Goal: Find specific page/section: Find specific page/section

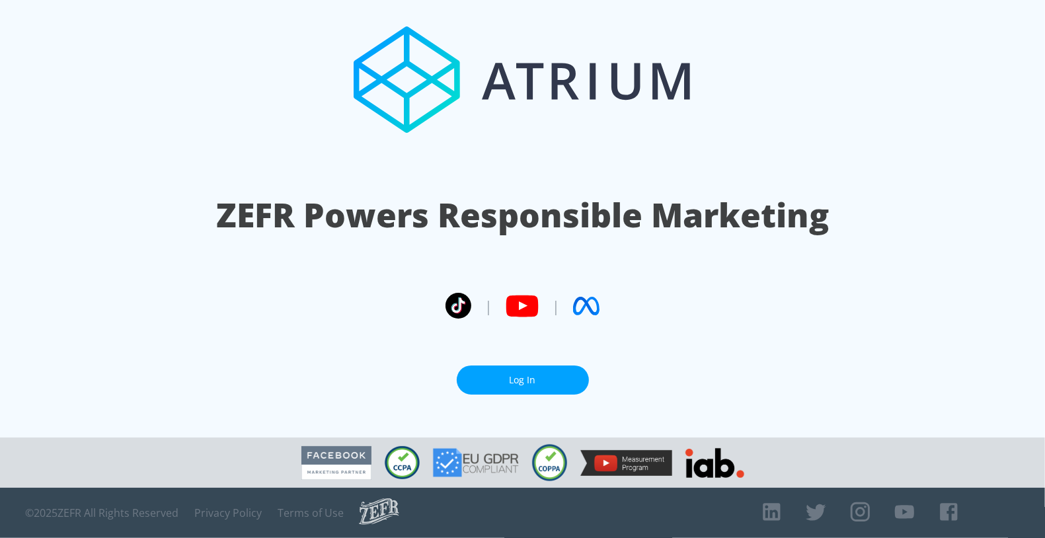
click at [488, 388] on link "Log In" at bounding box center [523, 380] width 132 height 30
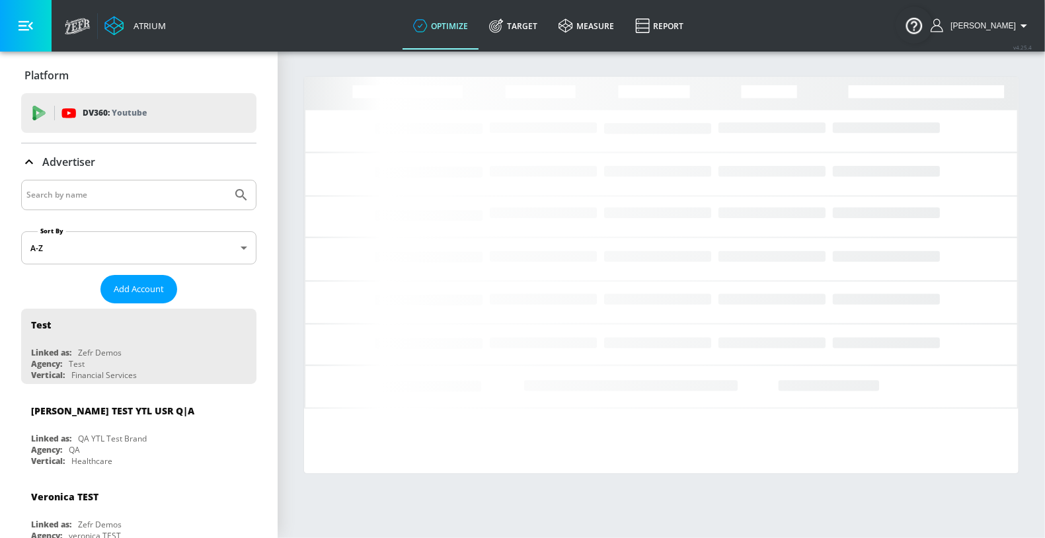
click at [70, 193] on input "Search by name" at bounding box center [126, 194] width 200 height 17
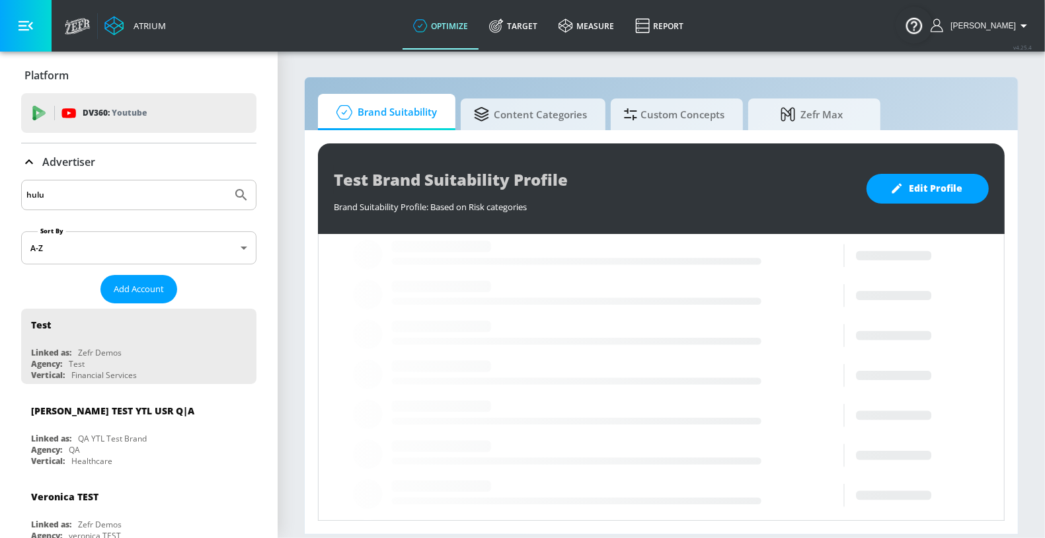
type input "hulu"
click at [227, 180] on button "Submit Search" at bounding box center [241, 194] width 29 height 29
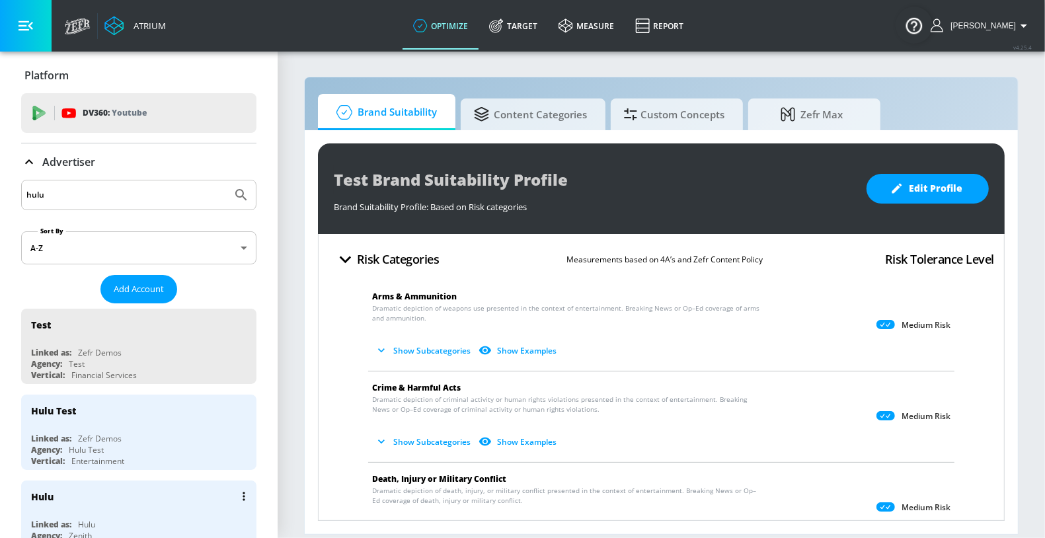
click at [69, 505] on div "Hulu" at bounding box center [142, 496] width 222 height 32
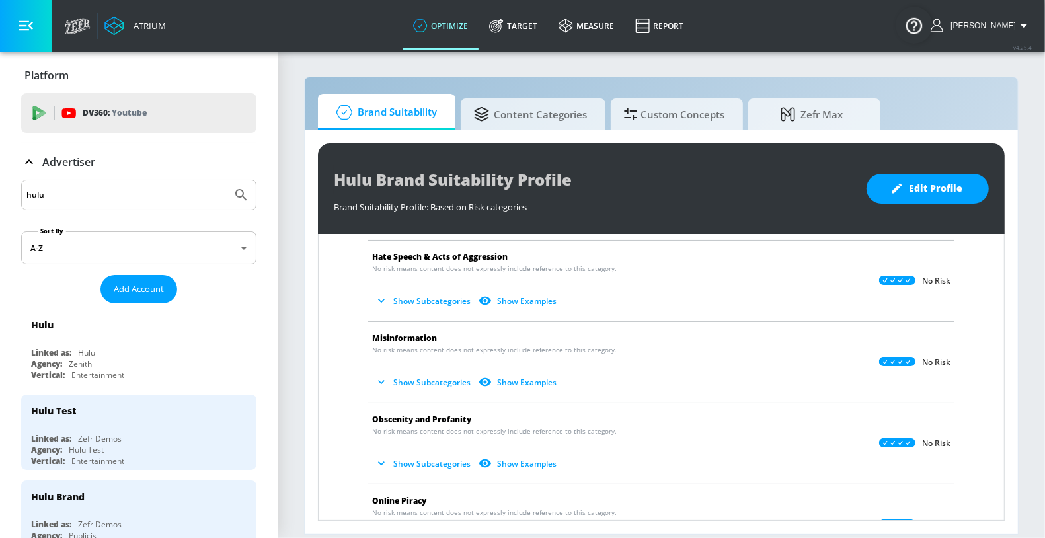
scroll to position [400, 0]
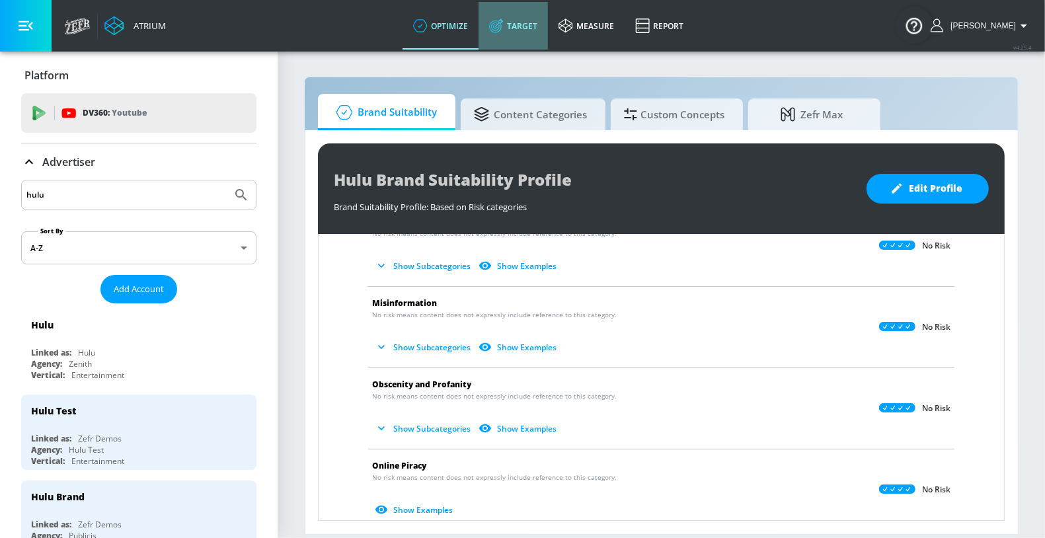
click at [503, 27] on icon at bounding box center [496, 25] width 15 height 15
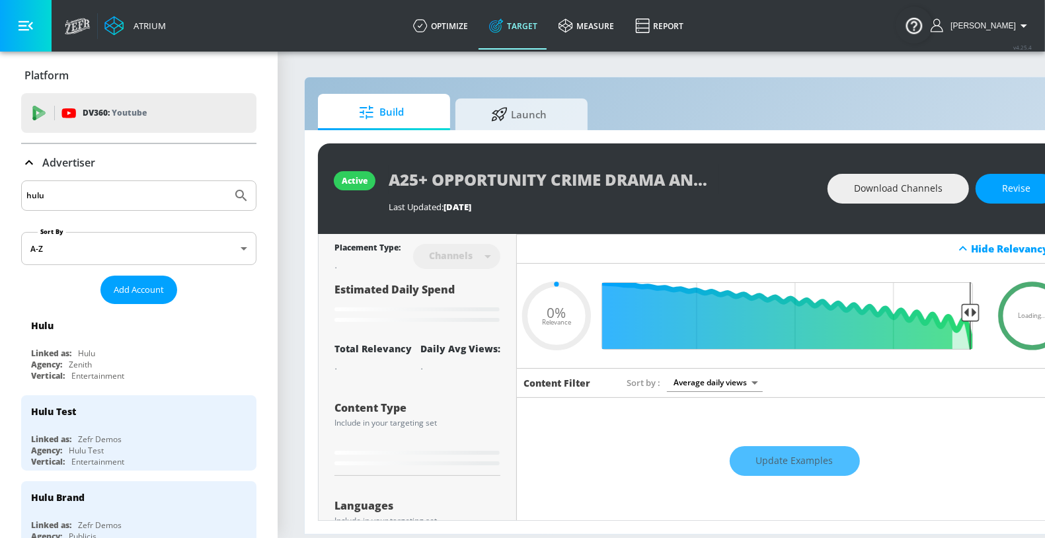
scroll to position [0, 67]
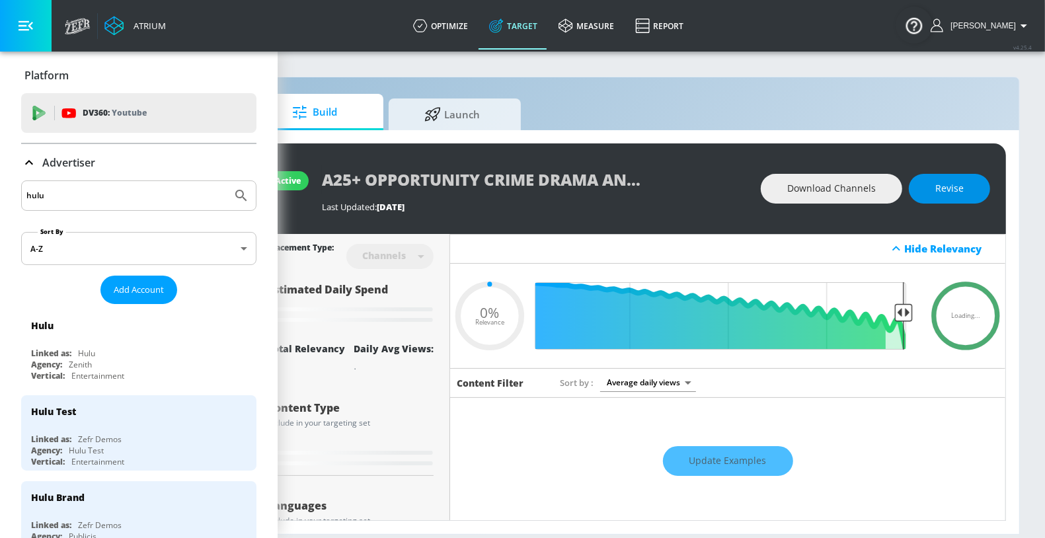
click at [928, 180] on button "Revise" at bounding box center [948, 189] width 81 height 30
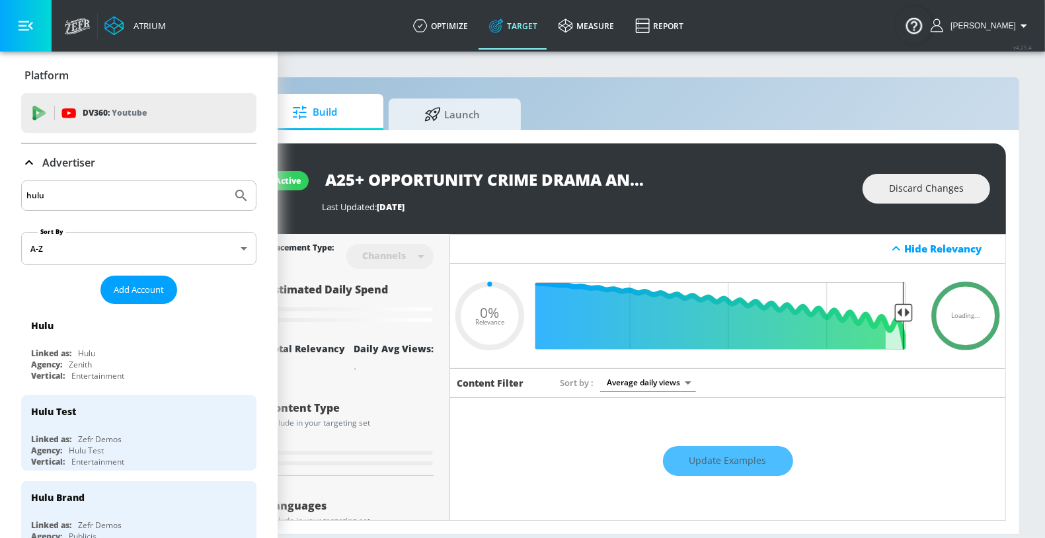
type input "0.6"
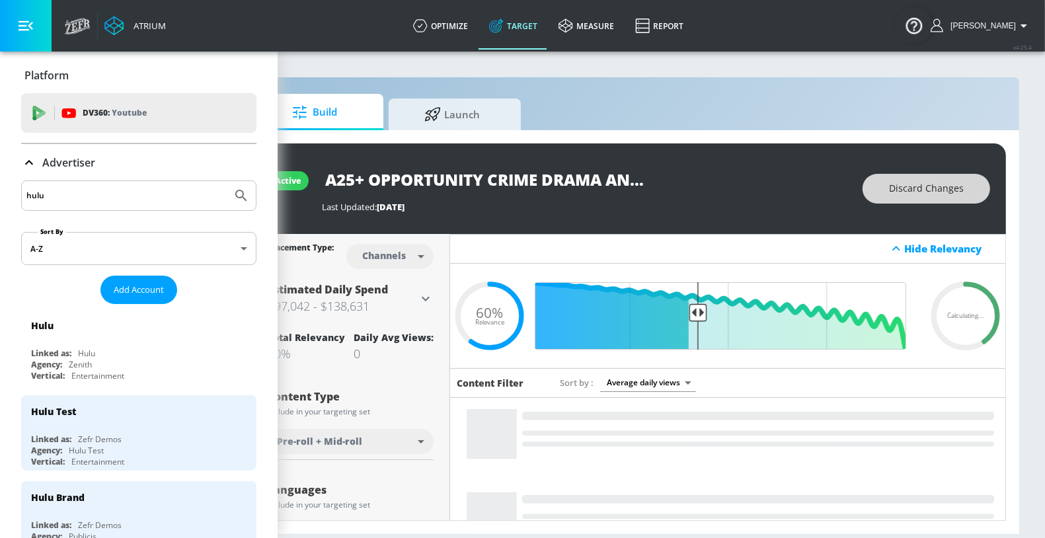
click at [910, 188] on span "Discard Changes" at bounding box center [926, 188] width 75 height 17
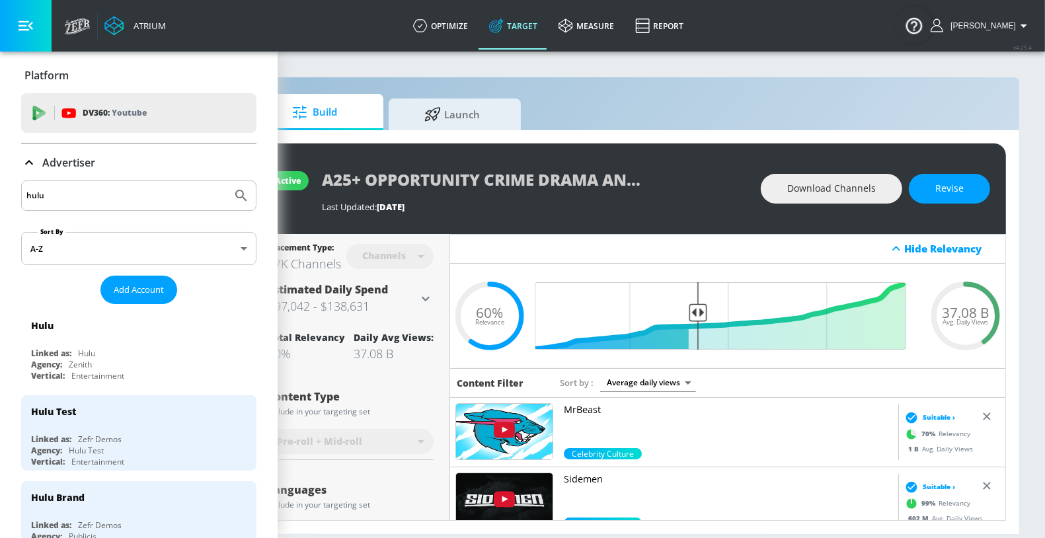
click at [43, 168] on p "Advertiser" at bounding box center [68, 162] width 53 height 15
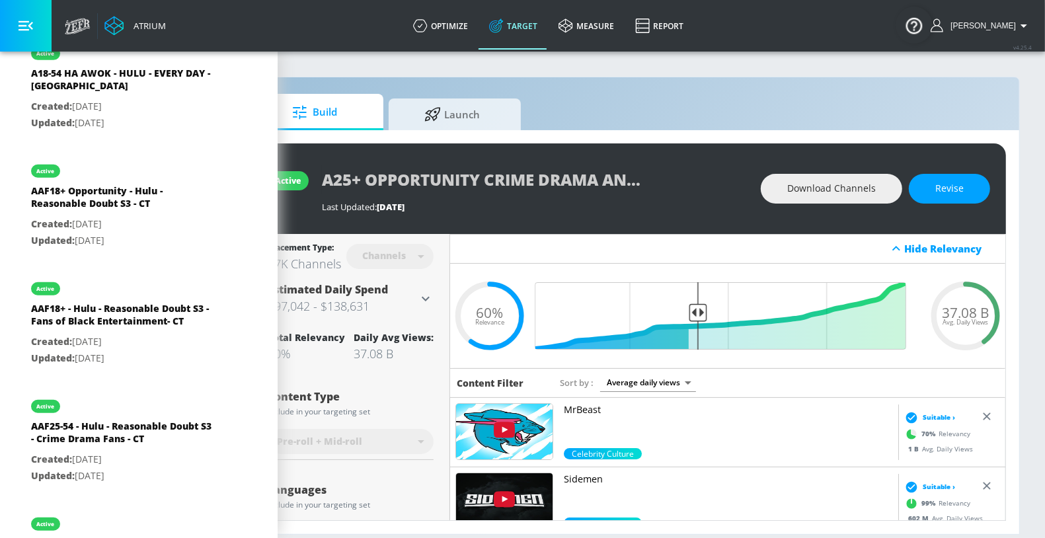
scroll to position [0, 0]
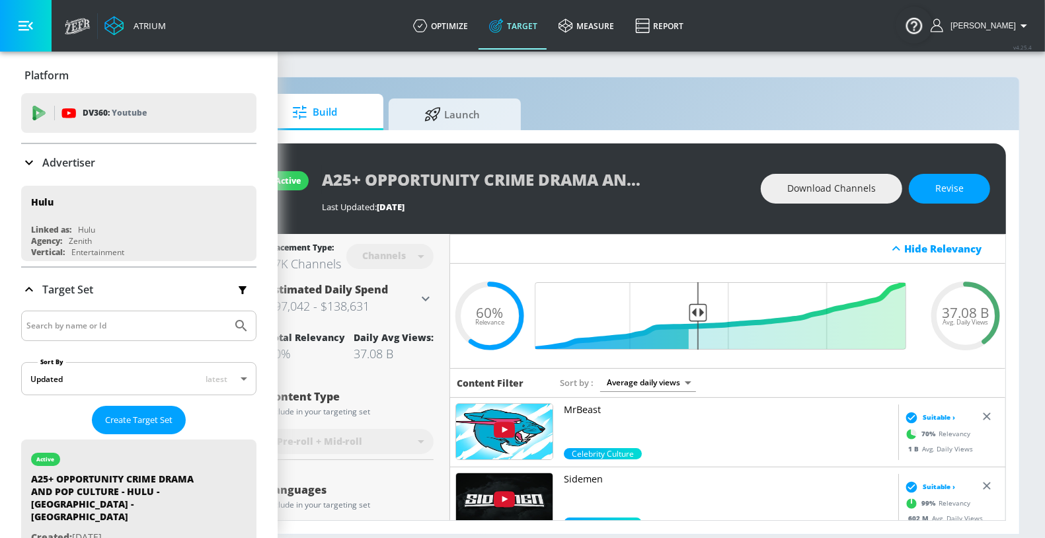
click at [69, 315] on div at bounding box center [138, 326] width 235 height 30
click at [71, 328] on input "Search by name or Id" at bounding box center [126, 325] width 200 height 17
type input "emmys"
click at [227, 311] on button "Submit Search" at bounding box center [241, 325] width 29 height 29
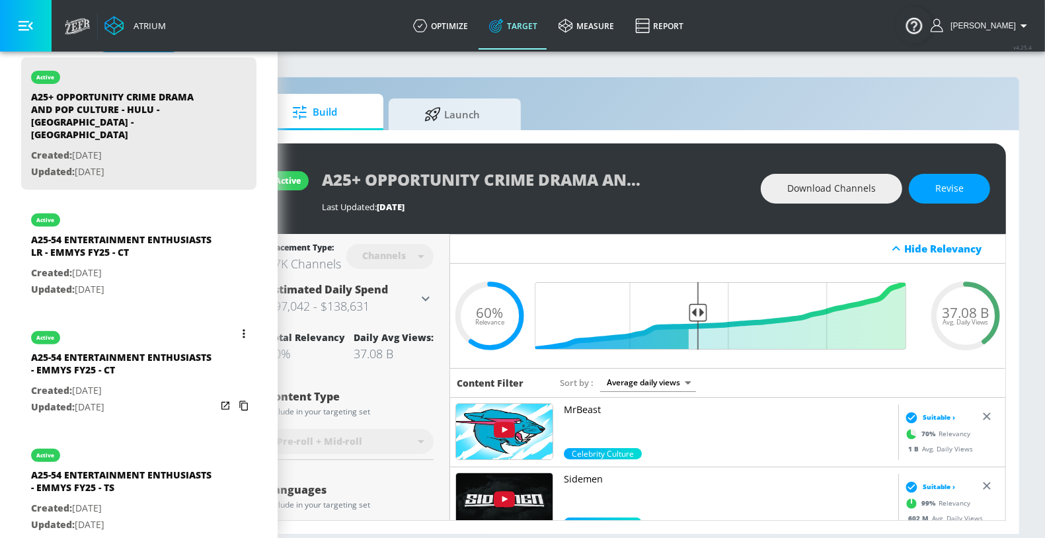
scroll to position [388, 0]
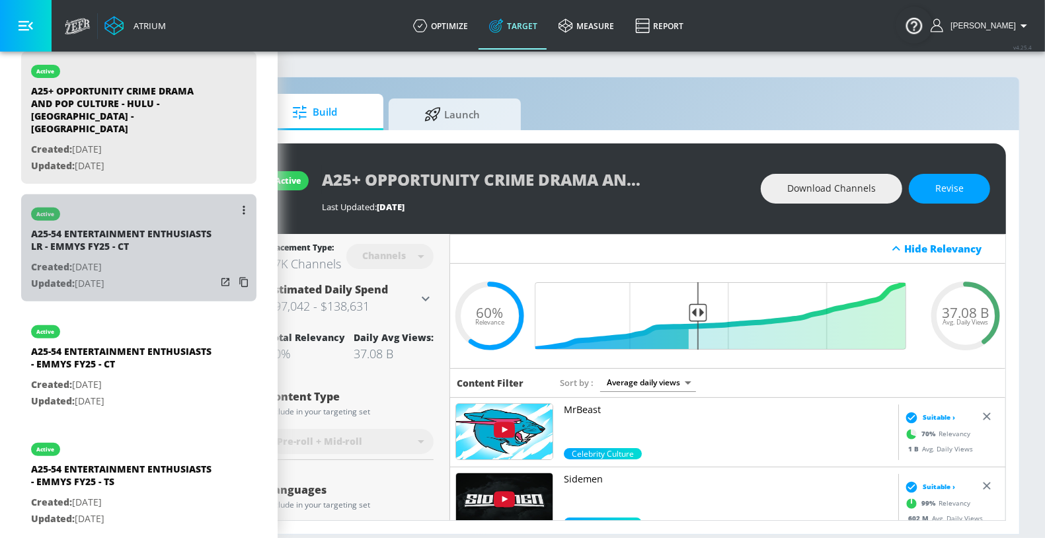
click at [105, 259] on p "Created: [DATE]" at bounding box center [123, 267] width 185 height 17
type input "A25-54 ENTERTAINMENT ENTHUSIASTS LR - EMMYS FY25 - CT"
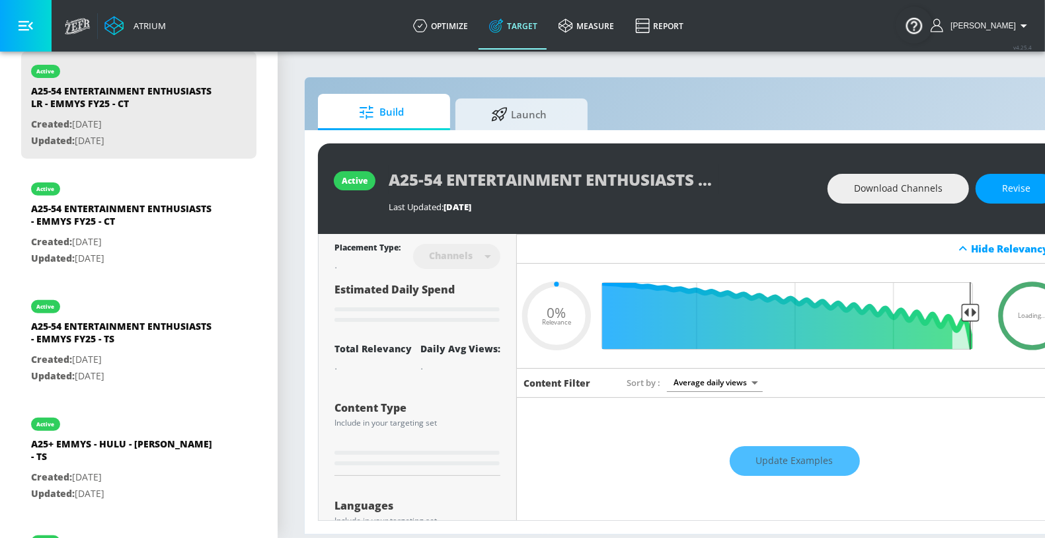
type input "0.26"
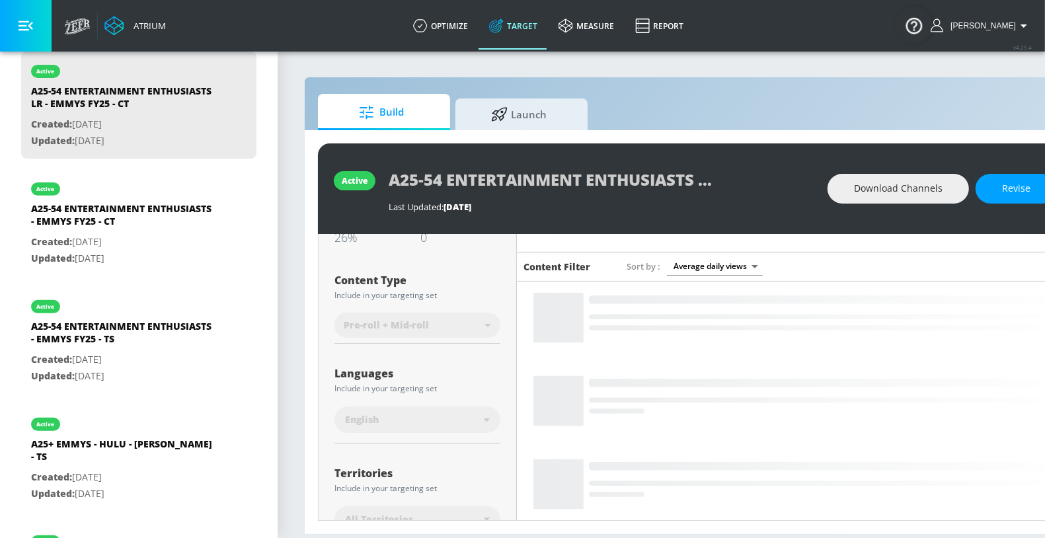
scroll to position [151, 0]
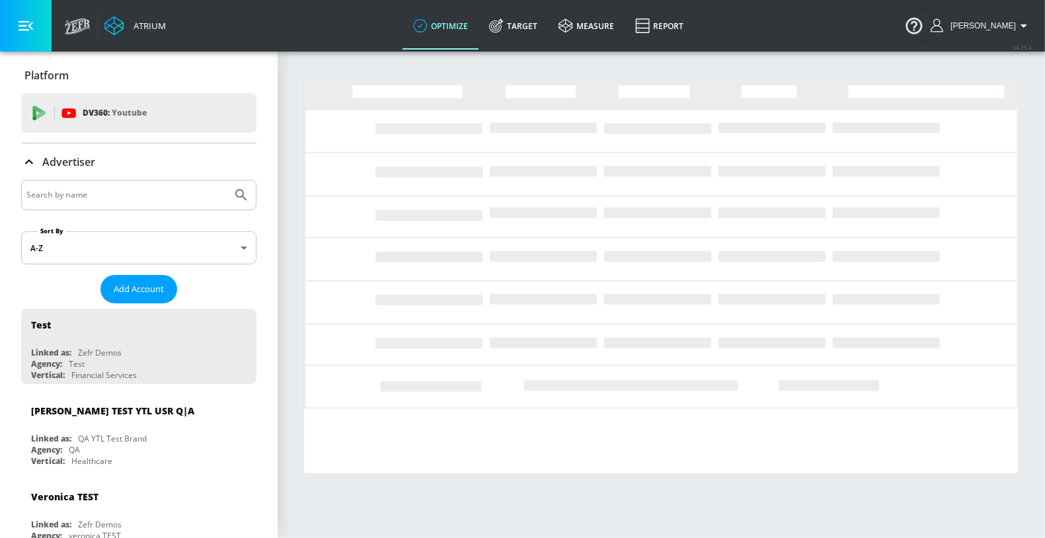
click at [67, 194] on input "Search by name" at bounding box center [126, 194] width 200 height 17
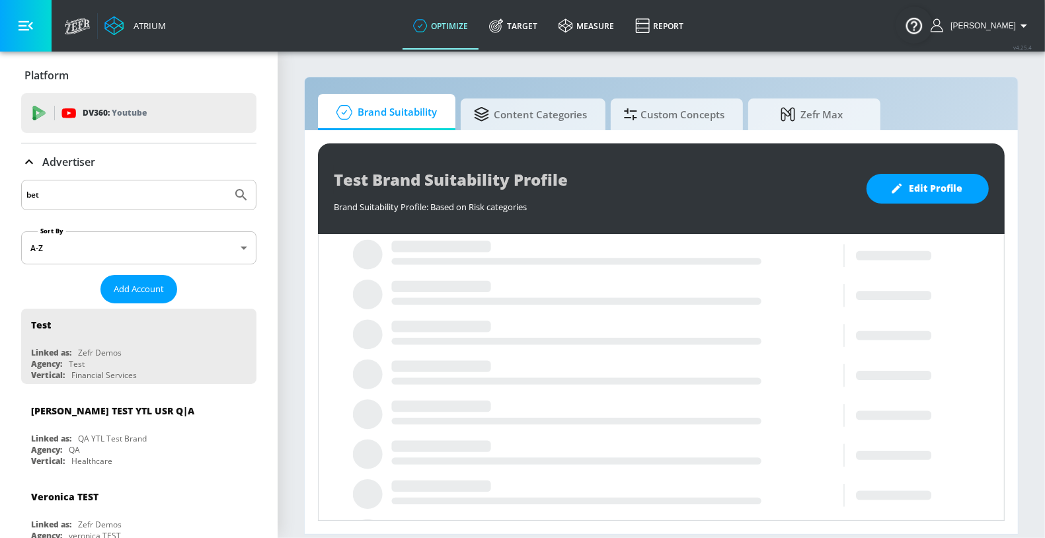
click at [227, 180] on button "Submit Search" at bounding box center [241, 194] width 29 height 29
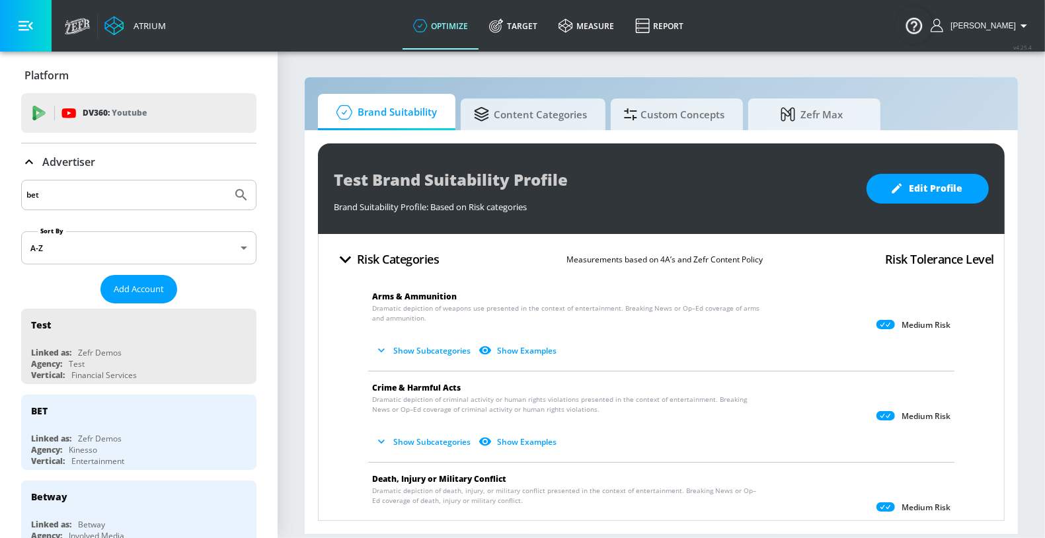
click at [67, 190] on input "bet" at bounding box center [126, 194] width 200 height 17
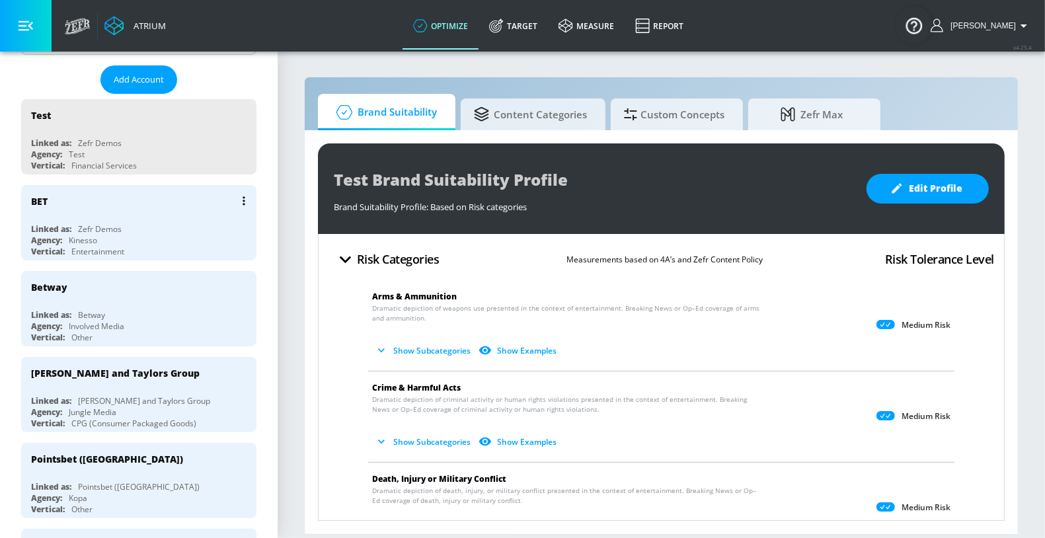
scroll to position [242, 0]
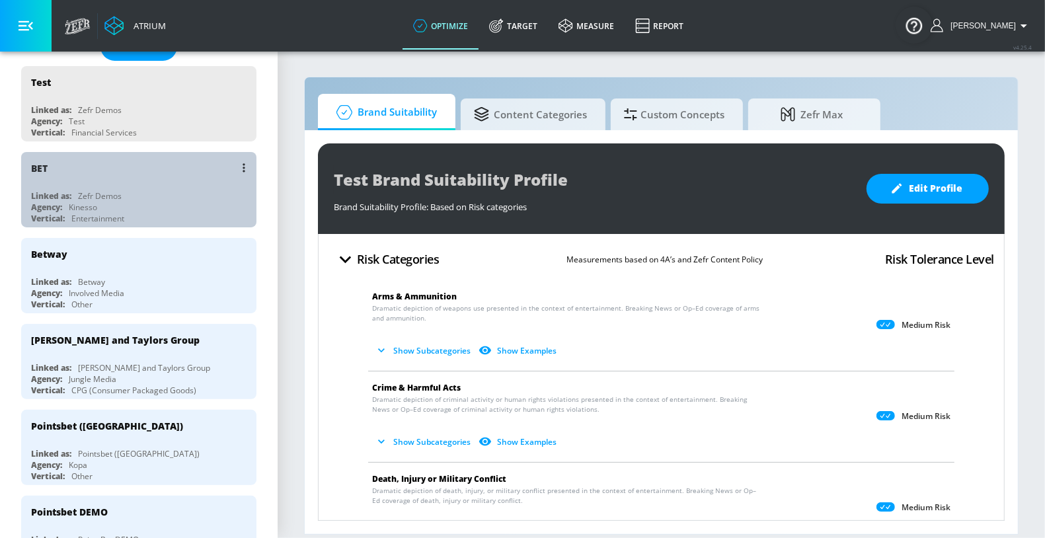
click at [60, 206] on div "Agency:" at bounding box center [46, 207] width 31 height 11
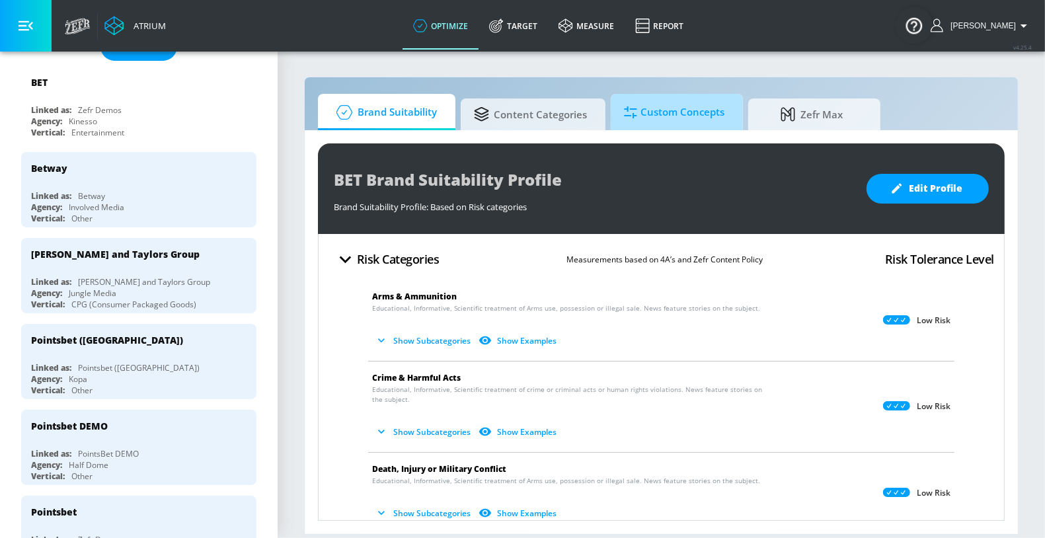
click at [674, 119] on span "Custom Concepts" at bounding box center [674, 112] width 100 height 32
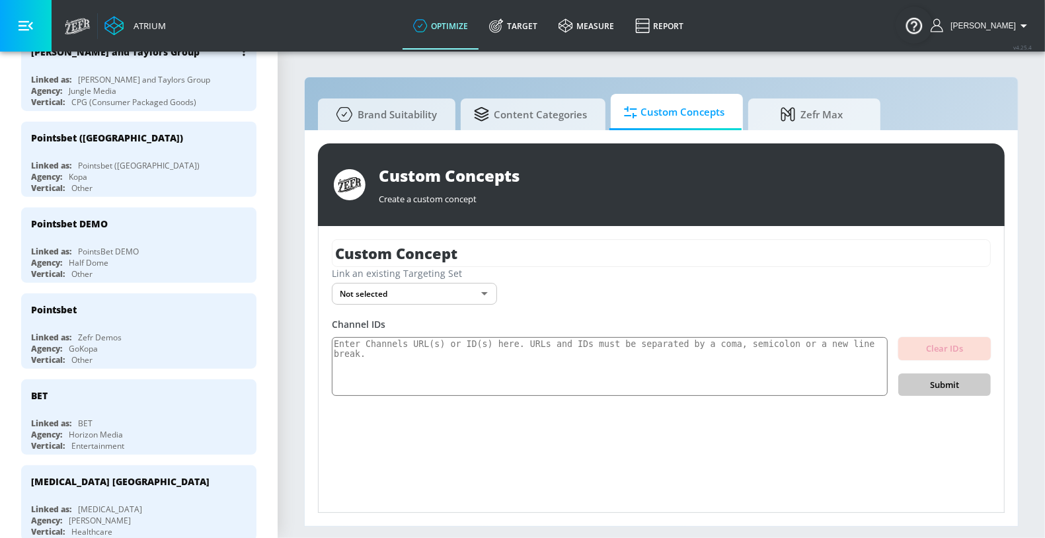
scroll to position [486, 0]
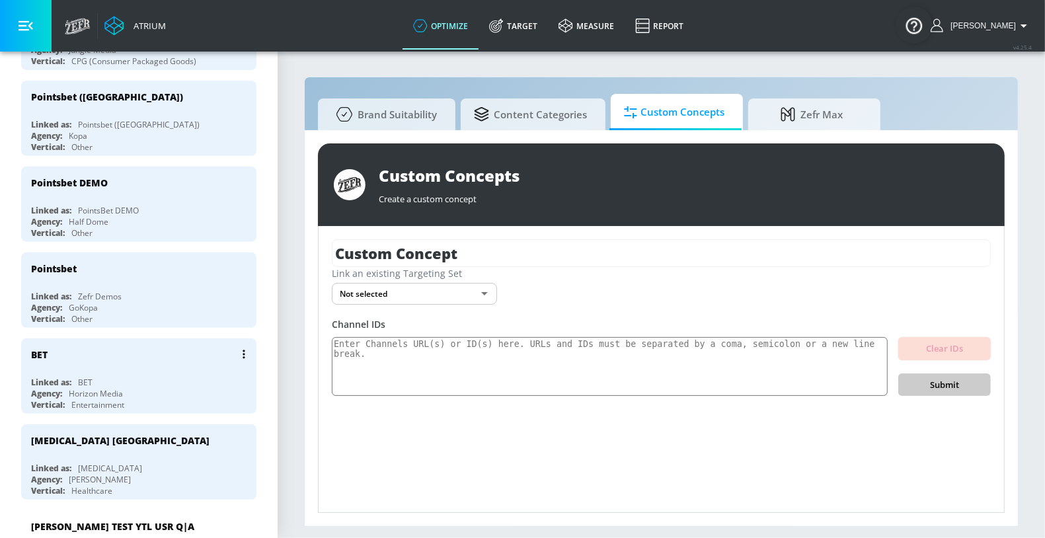
click at [79, 373] on div "BET Linked as: BET Agency: Horizon Media Vertical: Entertainment" at bounding box center [138, 375] width 235 height 75
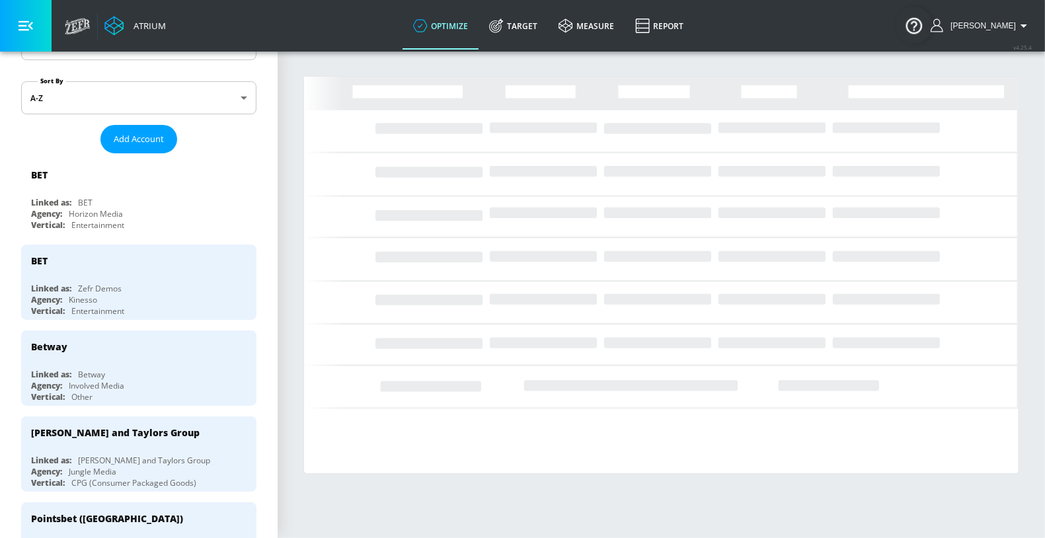
scroll to position [118, 0]
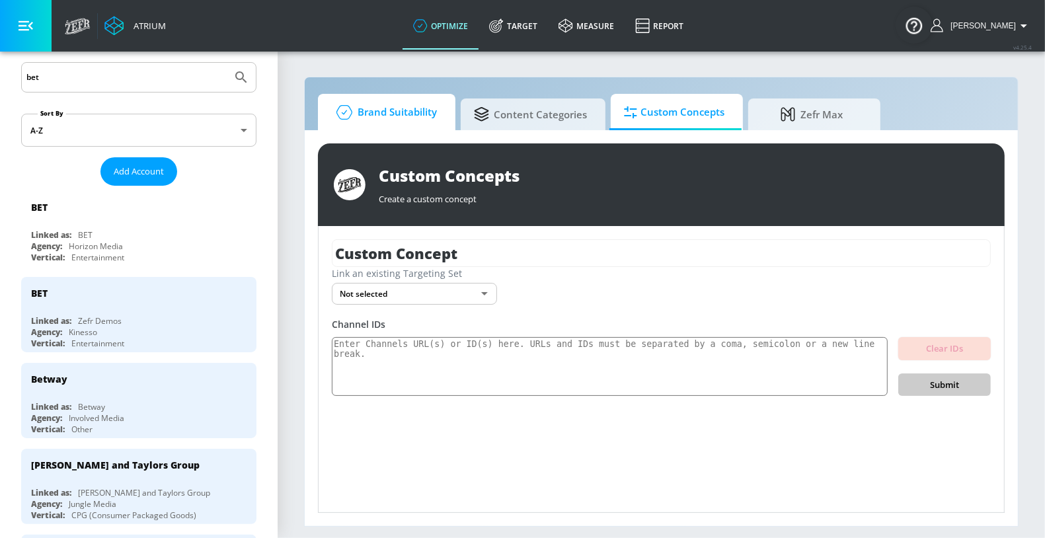
click at [421, 107] on span "Brand Suitability" at bounding box center [384, 112] width 106 height 32
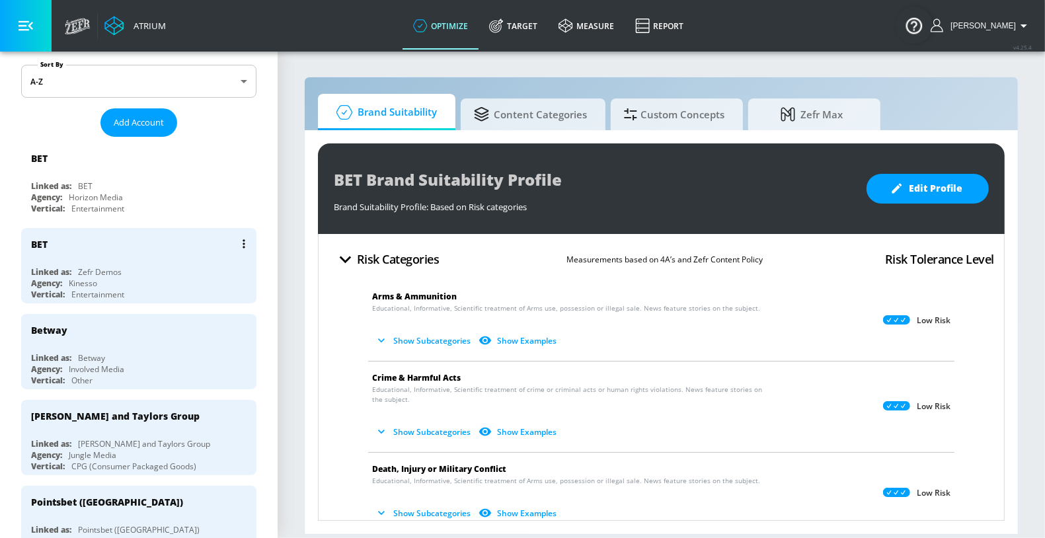
scroll to position [152, 0]
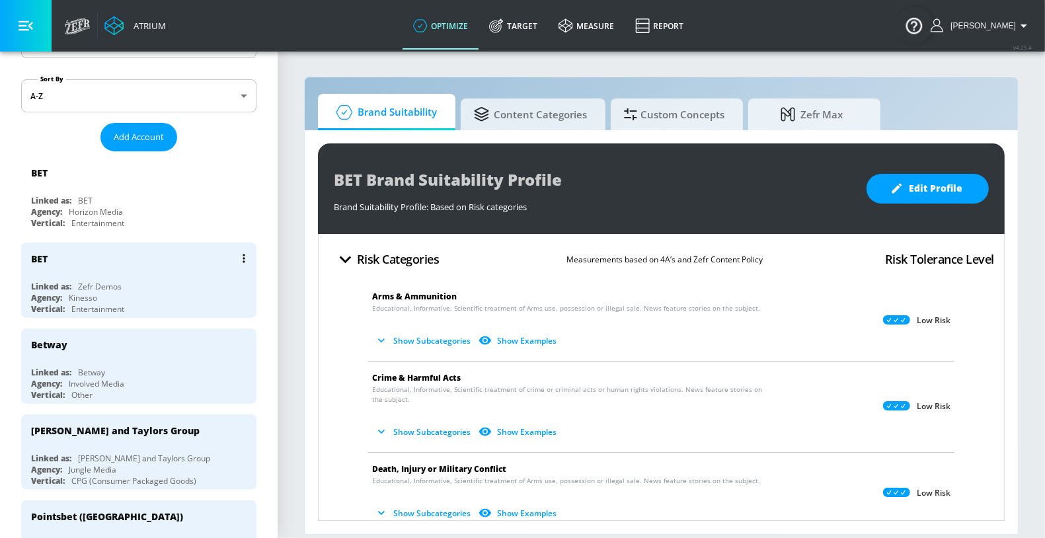
click at [68, 292] on div "Agency: Kinesso" at bounding box center [142, 297] width 222 height 11
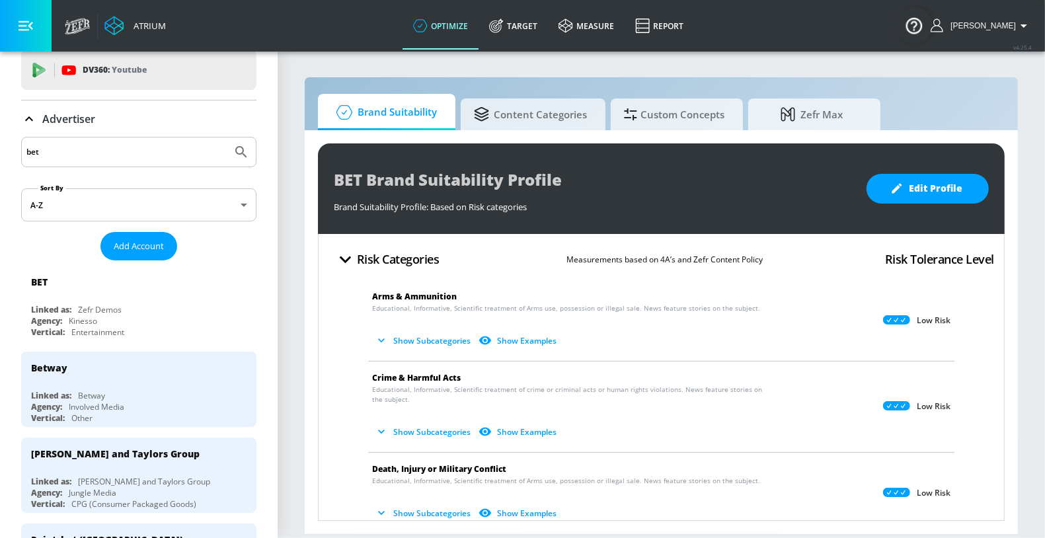
scroll to position [40, 0]
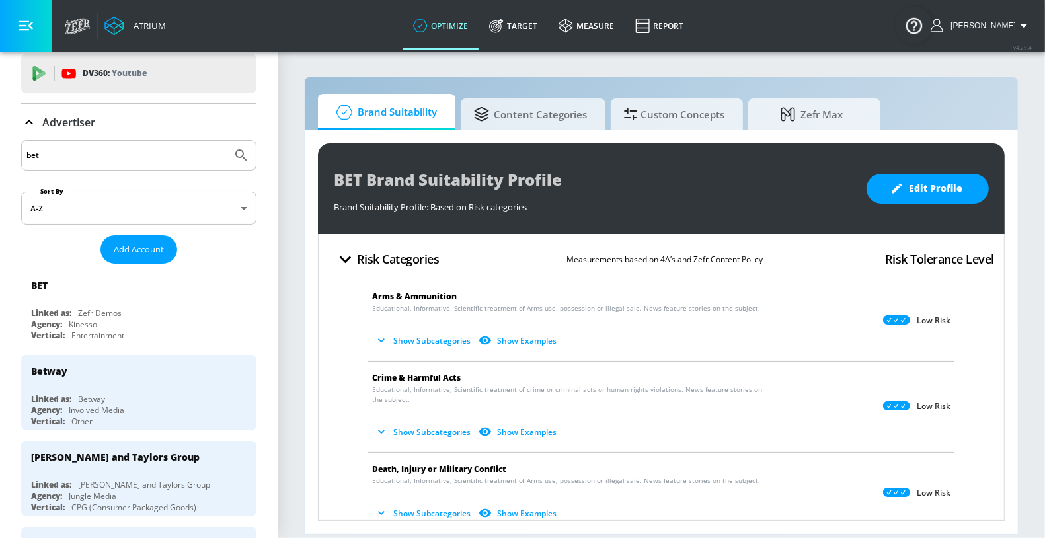
click at [44, 147] on input "bet" at bounding box center [126, 155] width 200 height 17
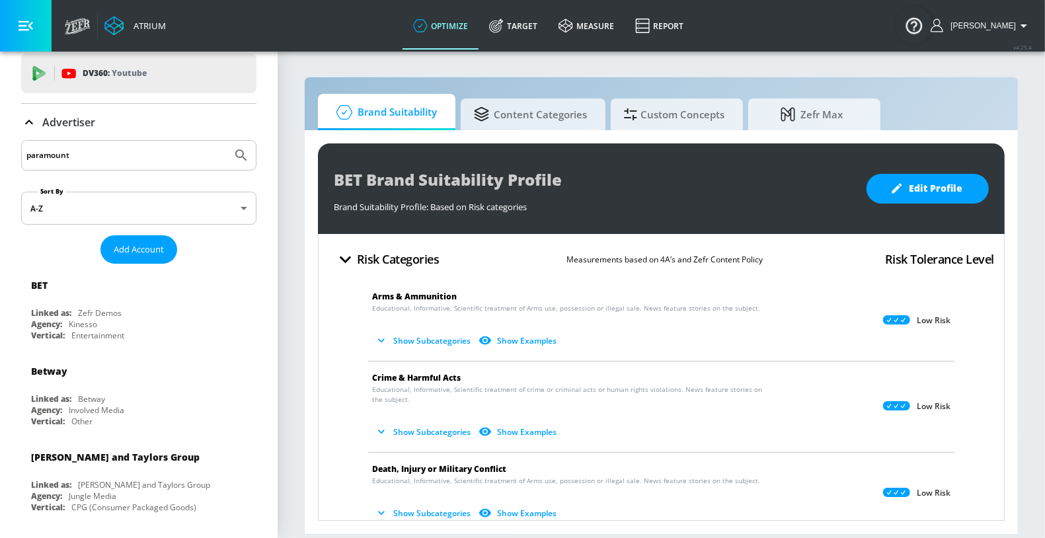
type input "paramount"
click at [227, 141] on button "Submit Search" at bounding box center [241, 155] width 29 height 29
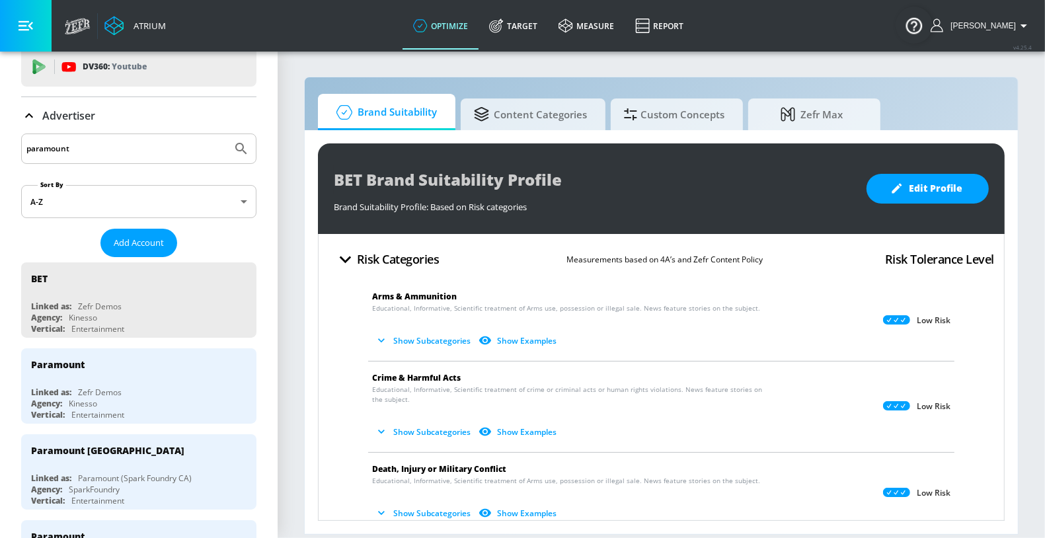
scroll to position [47, 0]
click at [40, 386] on div "Linked as:" at bounding box center [51, 391] width 40 height 11
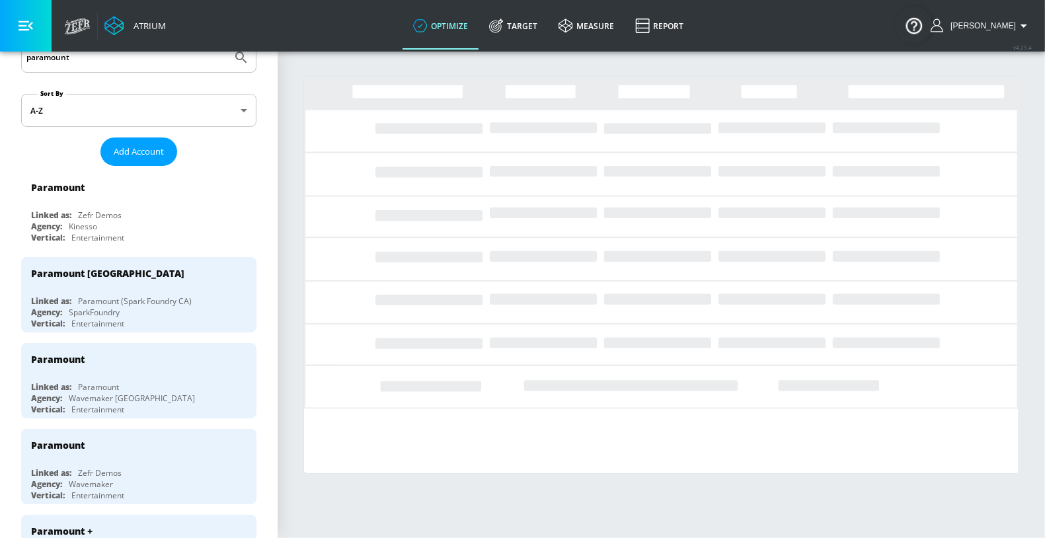
scroll to position [143, 0]
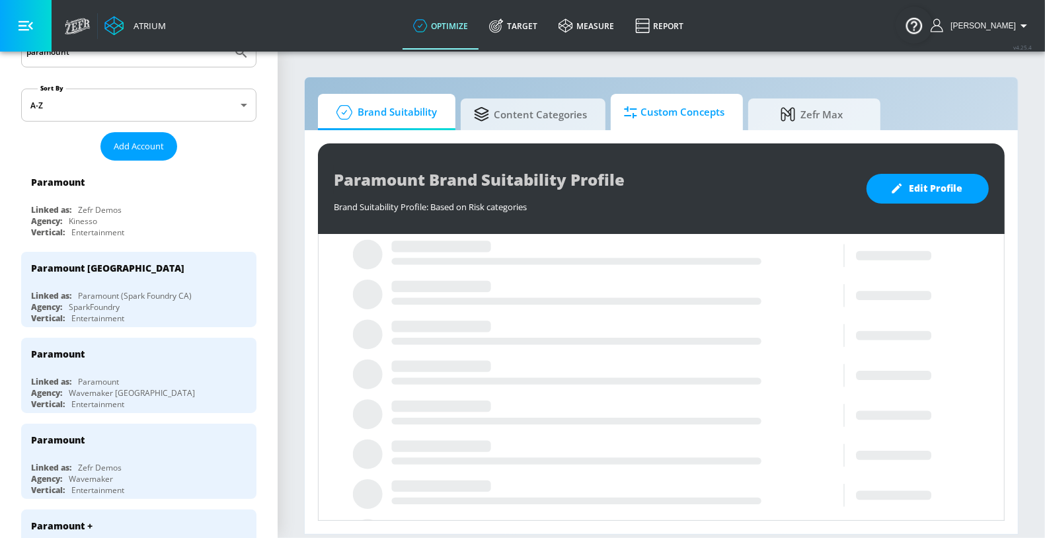
click at [638, 110] on div at bounding box center [632, 112] width 17 height 15
